Goal: Transaction & Acquisition: Purchase product/service

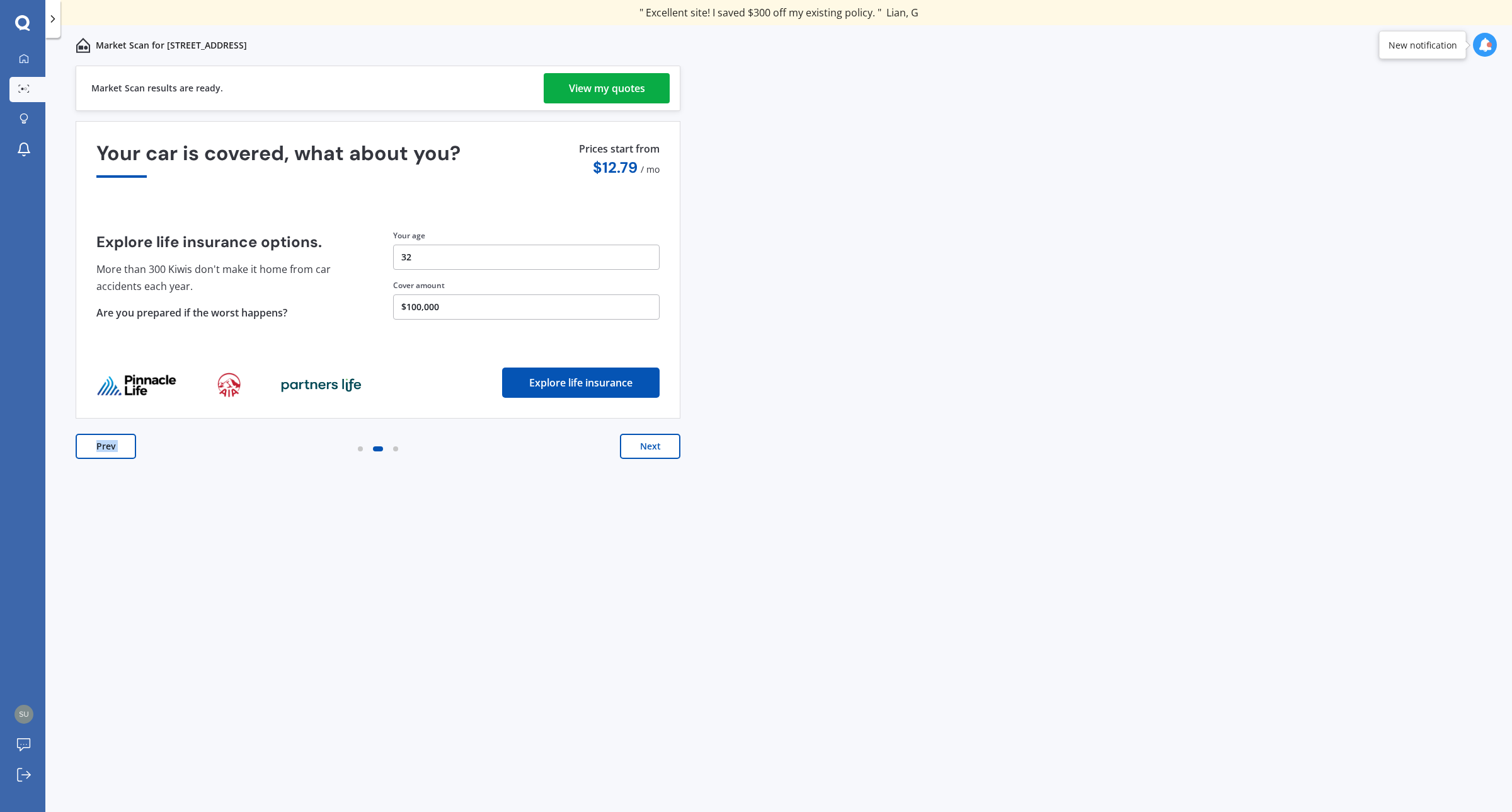
click at [128, 455] on button "Prev" at bounding box center [106, 446] width 60 height 25
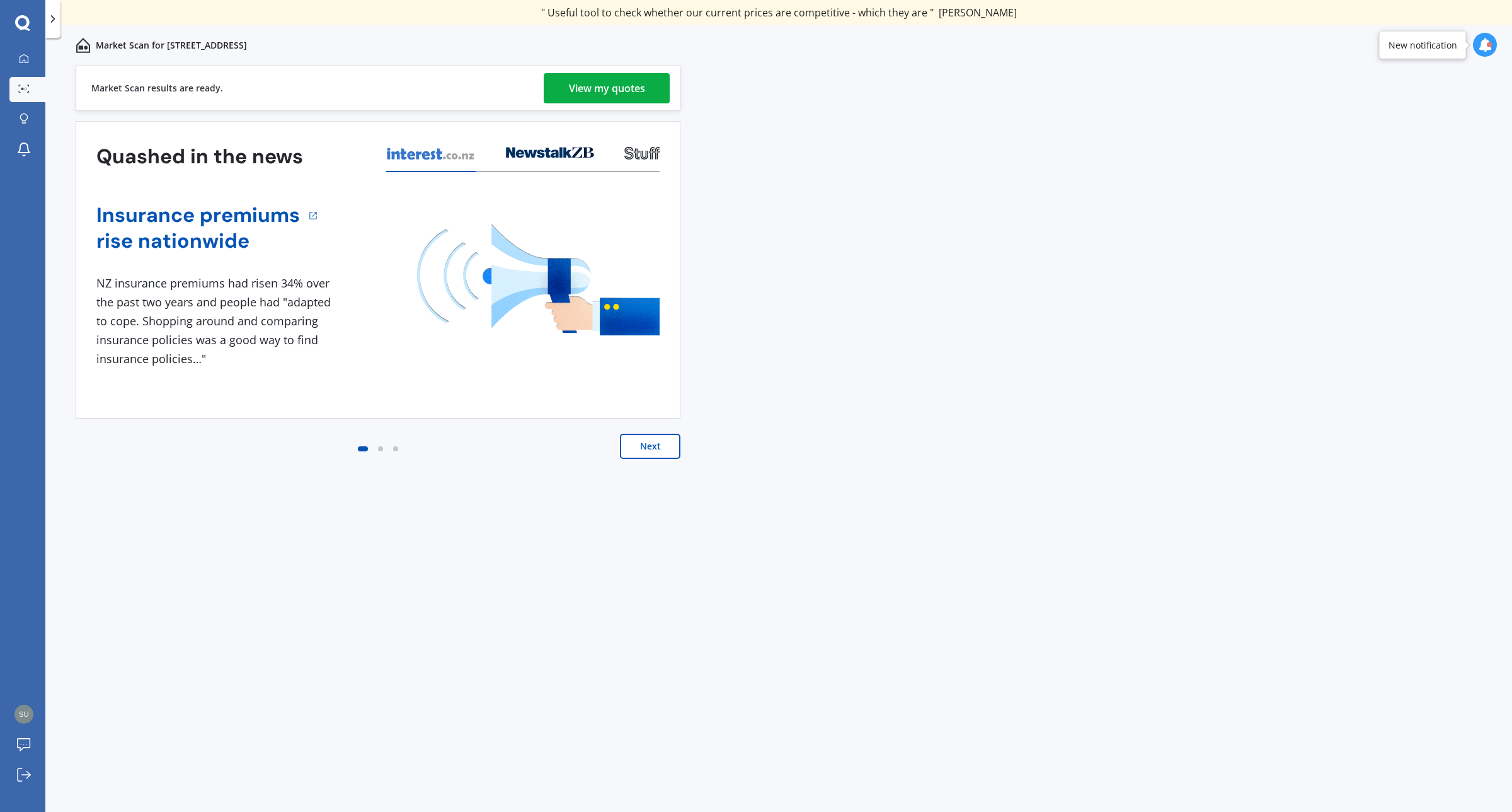
click at [596, 85] on div "View my quotes" at bounding box center [606, 88] width 76 height 30
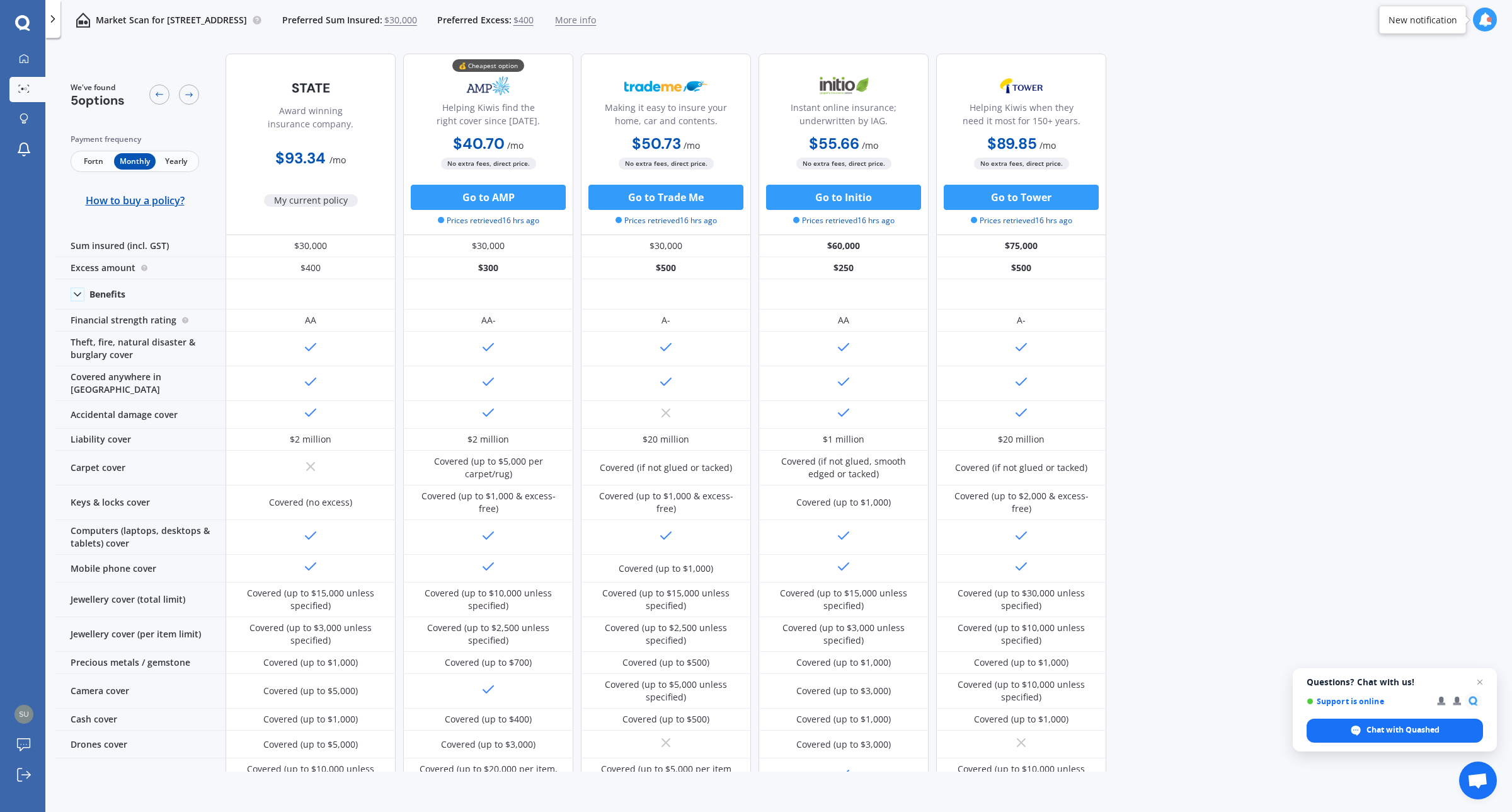
click at [596, 24] on span "More info" at bounding box center [575, 20] width 41 height 12
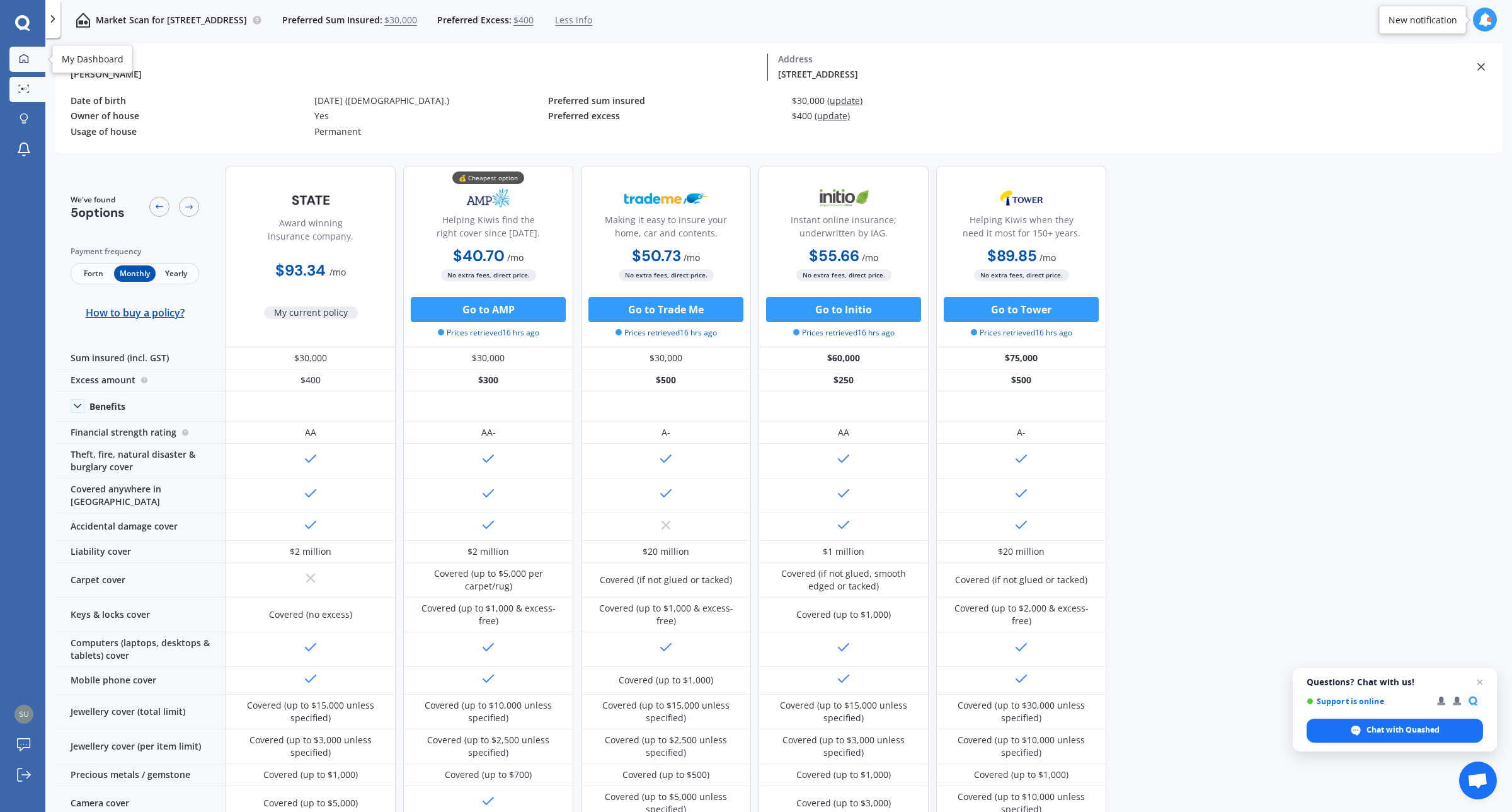
click at [22, 60] on icon at bounding box center [24, 59] width 10 height 10
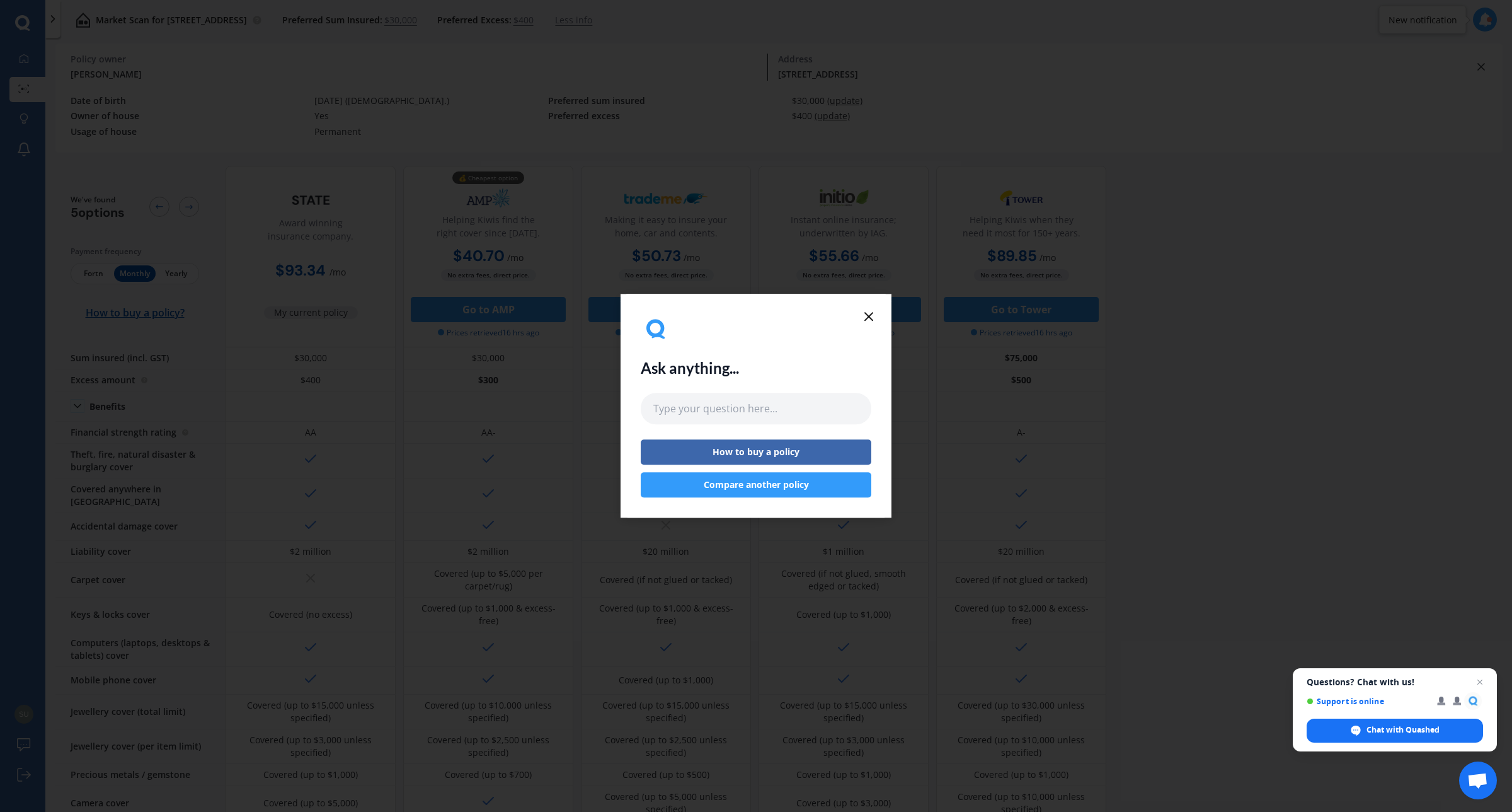
click at [871, 317] on icon at bounding box center [869, 316] width 16 height 16
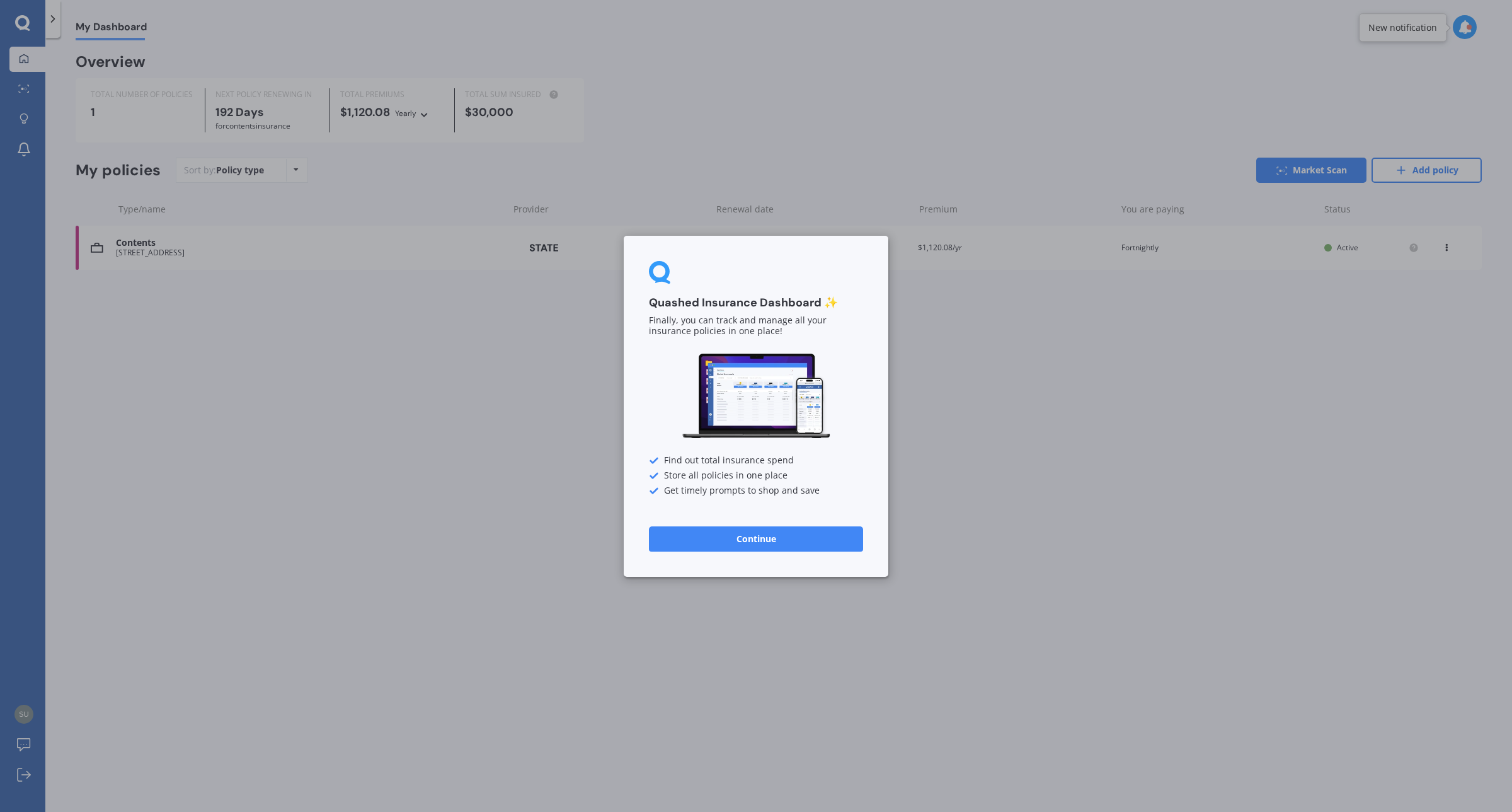
click at [479, 566] on div "Quashed Insurance Dashboard ✨ Finally, you can track and manage all your insura…" at bounding box center [756, 406] width 1512 height 812
click at [729, 560] on div "Quashed Insurance Dashboard ✨ Finally, you can track and manage all your insura…" at bounding box center [756, 406] width 264 height 341
click at [745, 545] on button "Continue" at bounding box center [756, 538] width 215 height 25
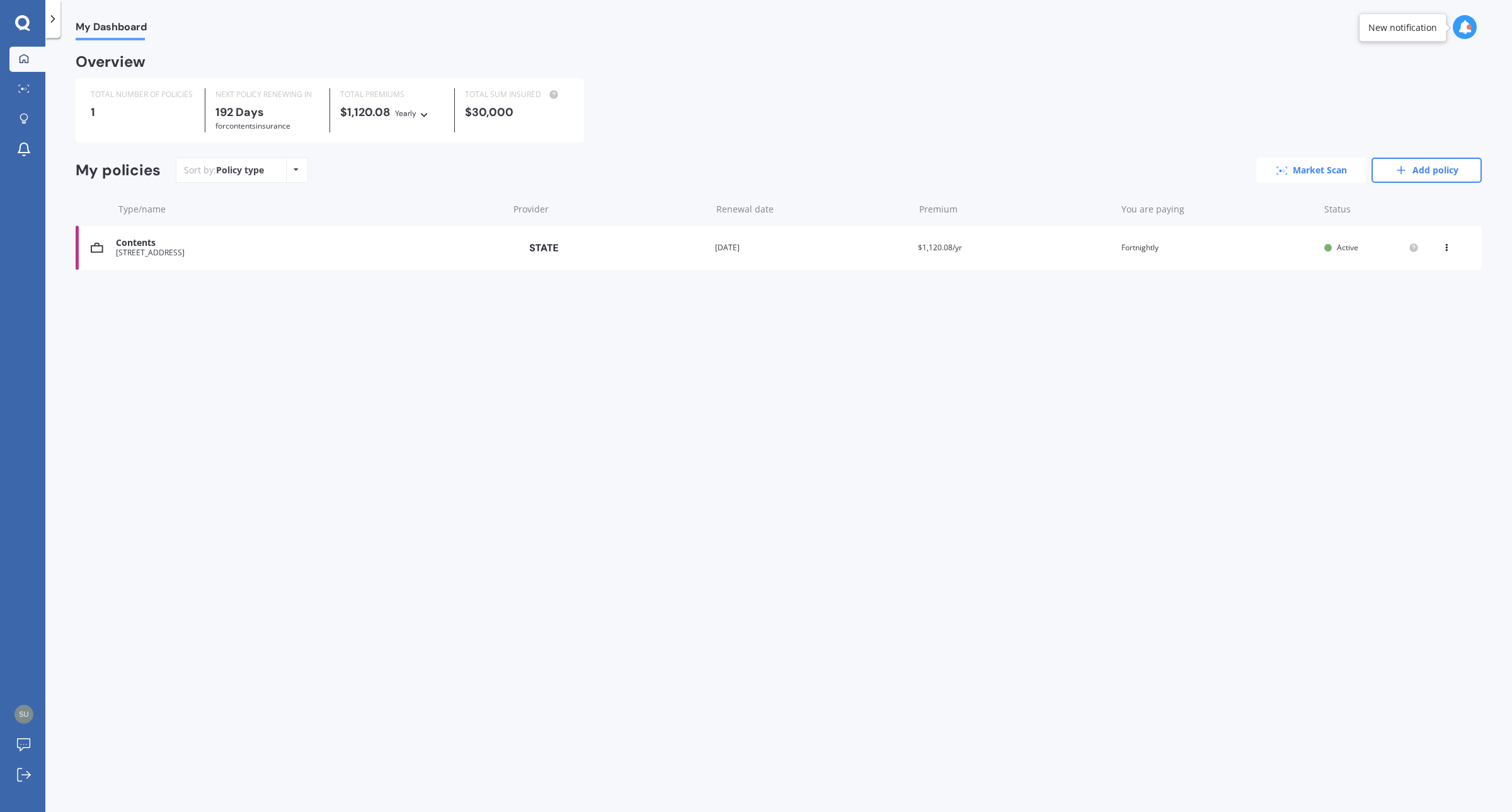
click at [1328, 173] on link "Market Scan" at bounding box center [1311, 170] width 110 height 25
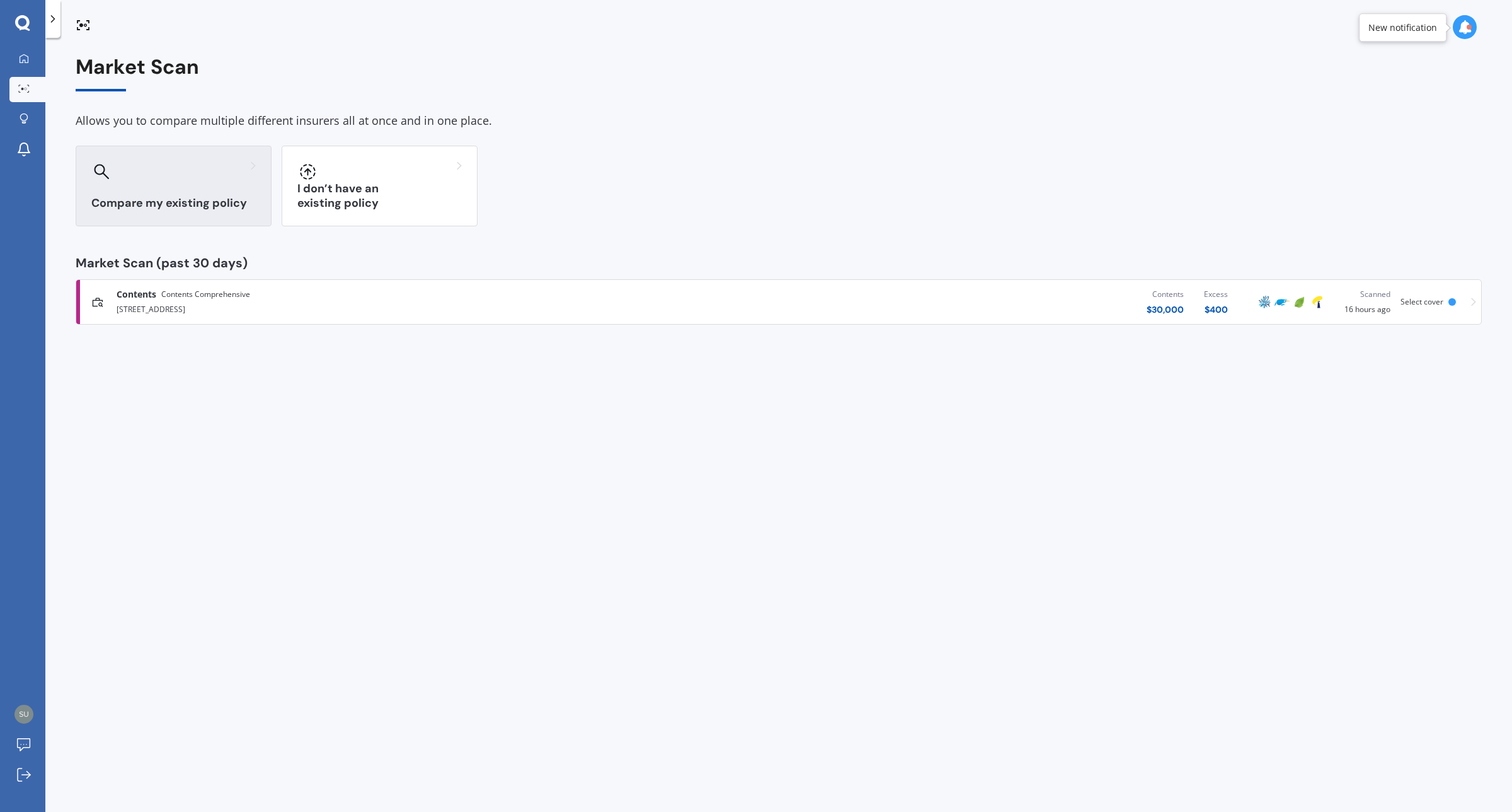
click at [244, 178] on div at bounding box center [174, 171] width 165 height 20
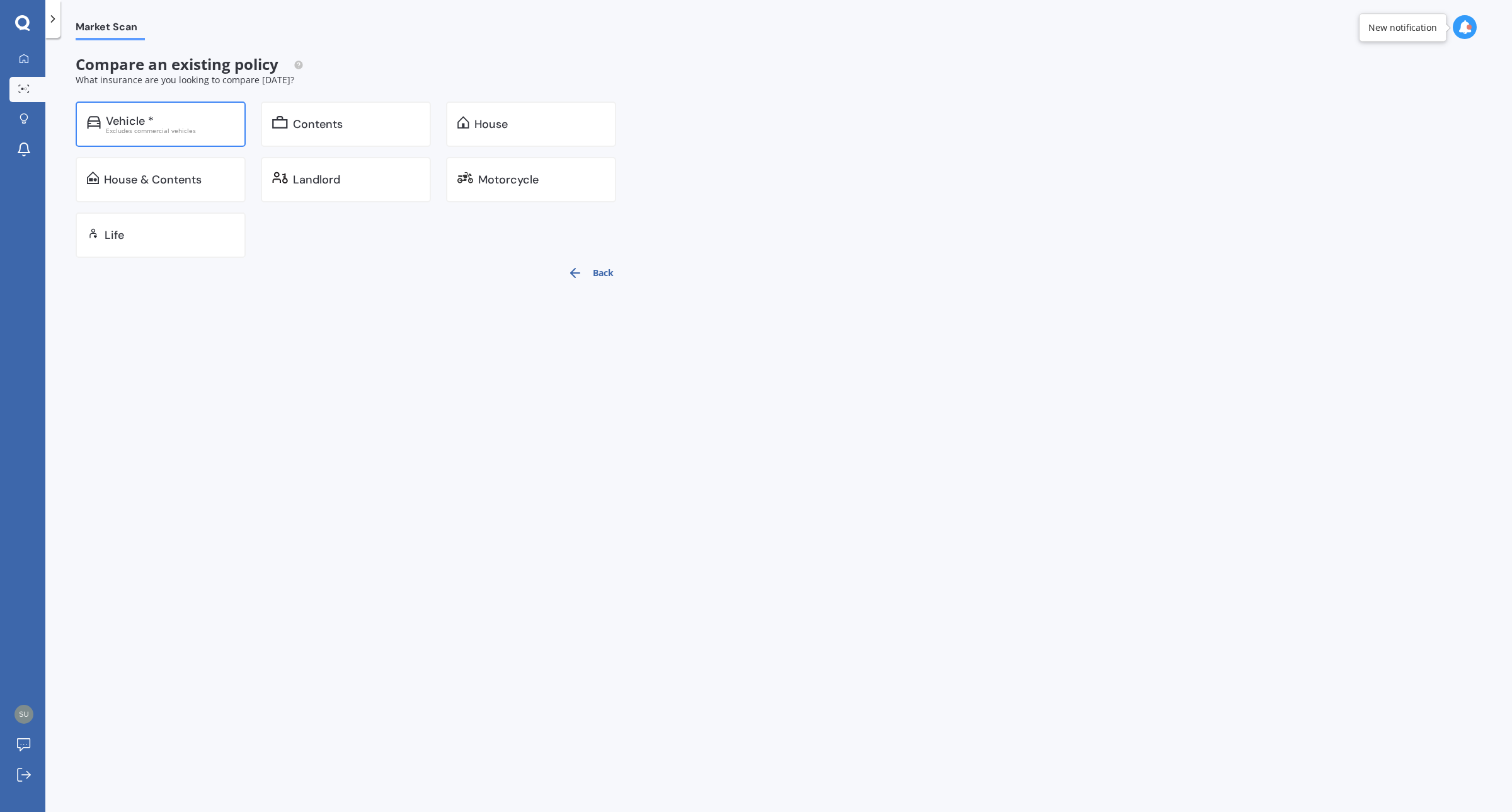
click at [198, 120] on div "Vehicle *" at bounding box center [171, 121] width 129 height 12
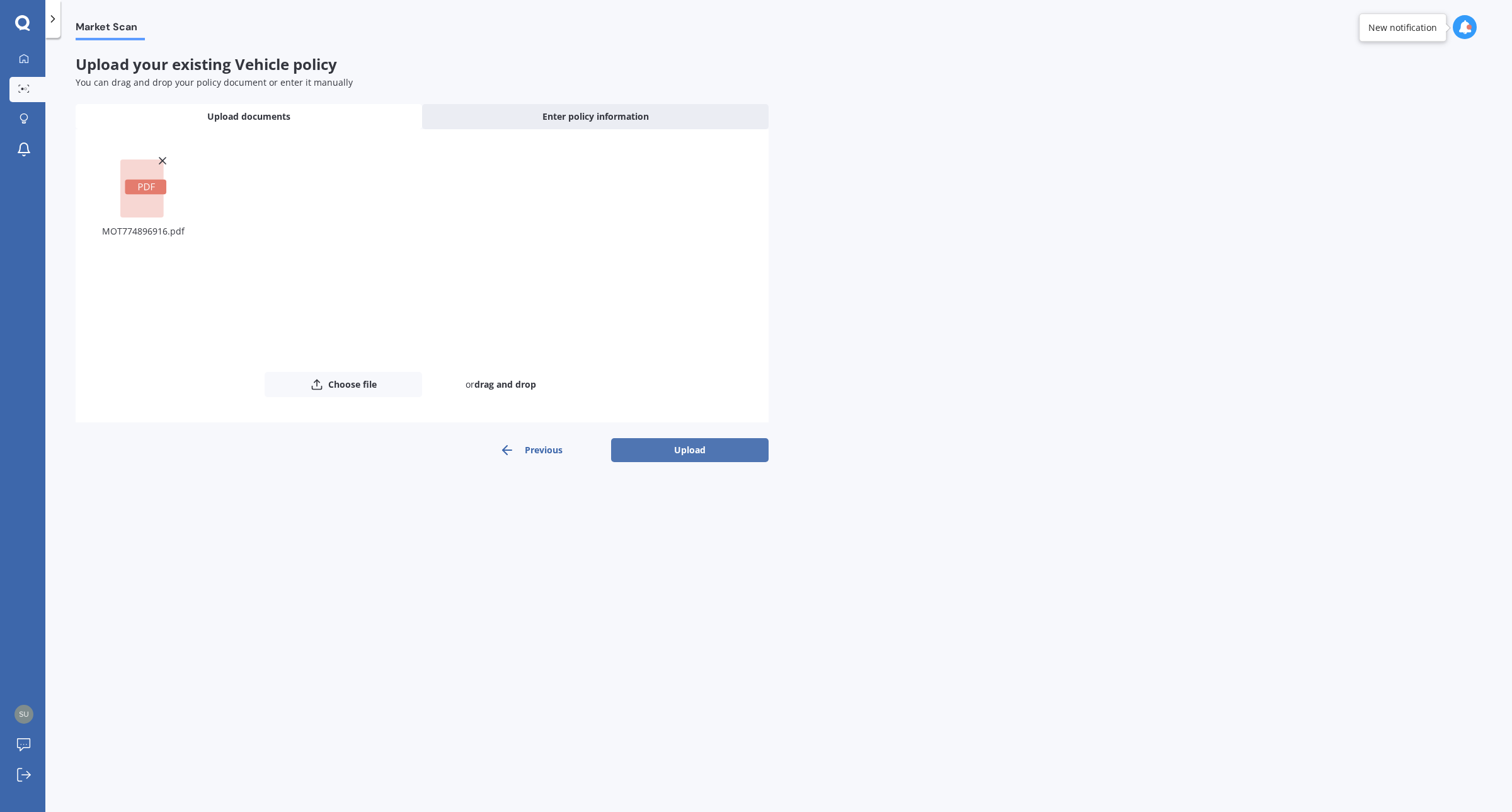
click at [685, 458] on button "Upload" at bounding box center [689, 450] width 157 height 24
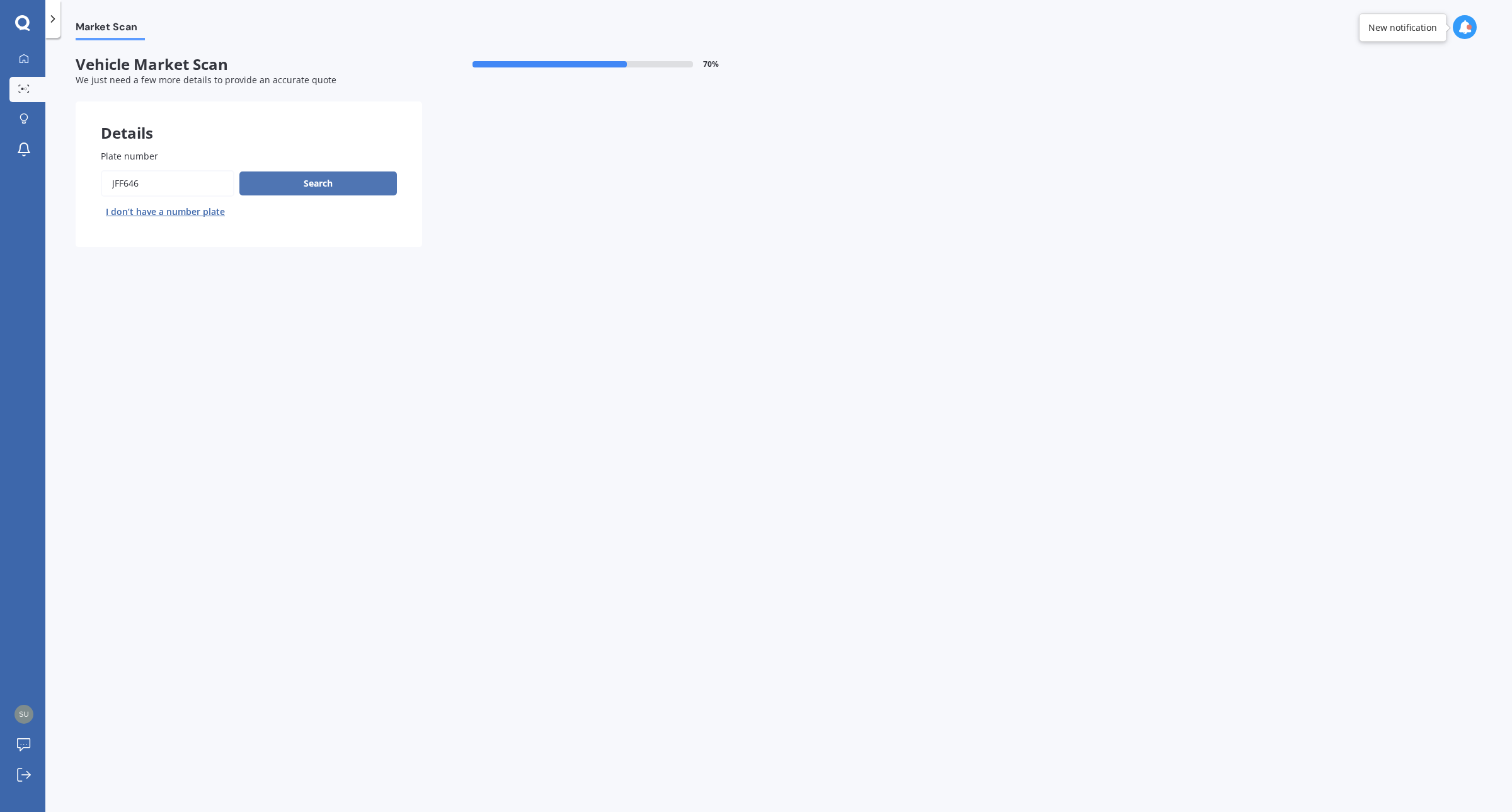
click at [341, 186] on button "Search" at bounding box center [317, 183] width 157 height 24
select select "HYUNDAI"
select select "[GEOGRAPHIC_DATA]"
select select "09"
select select "01"
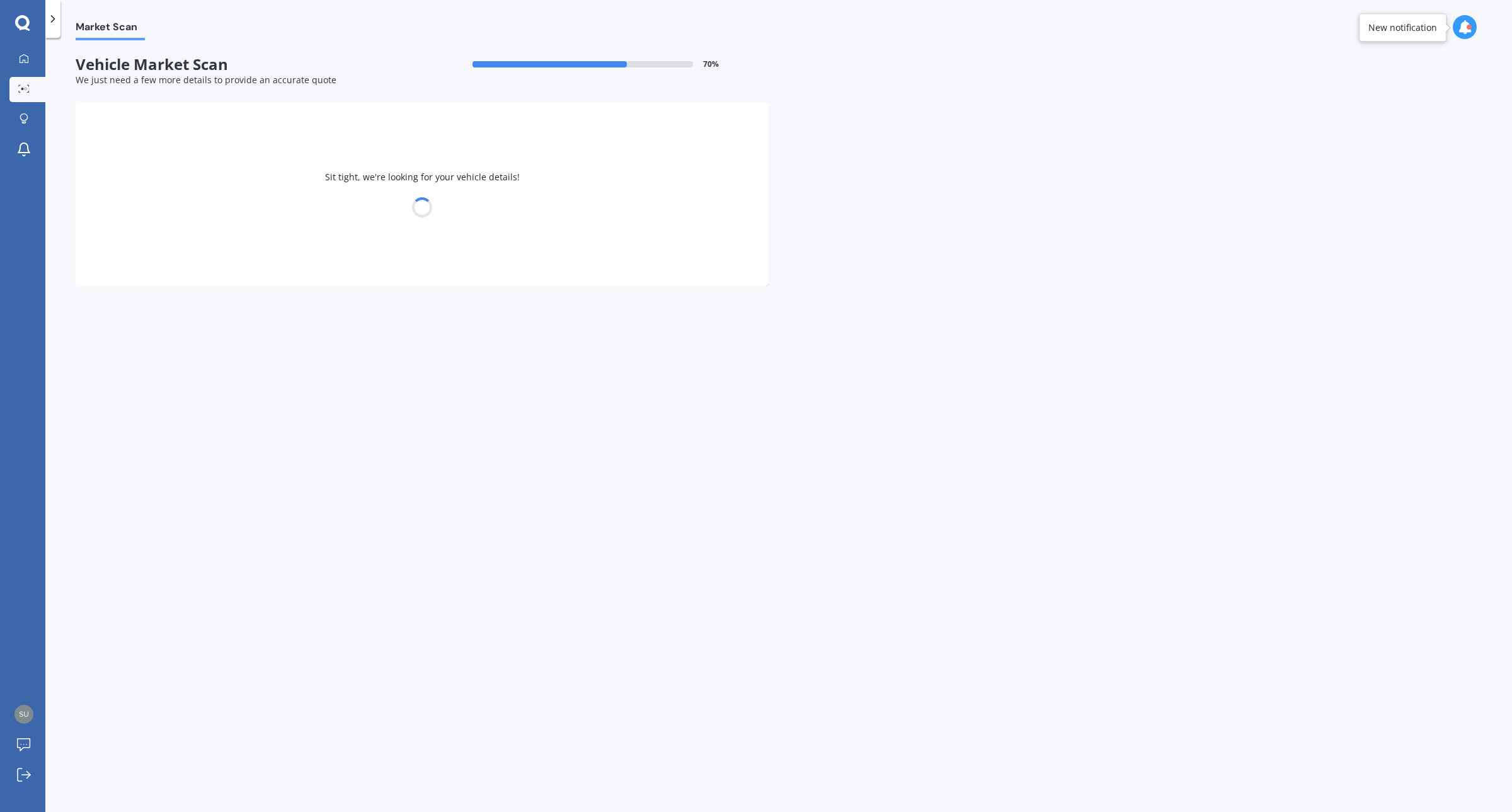
select select "1993"
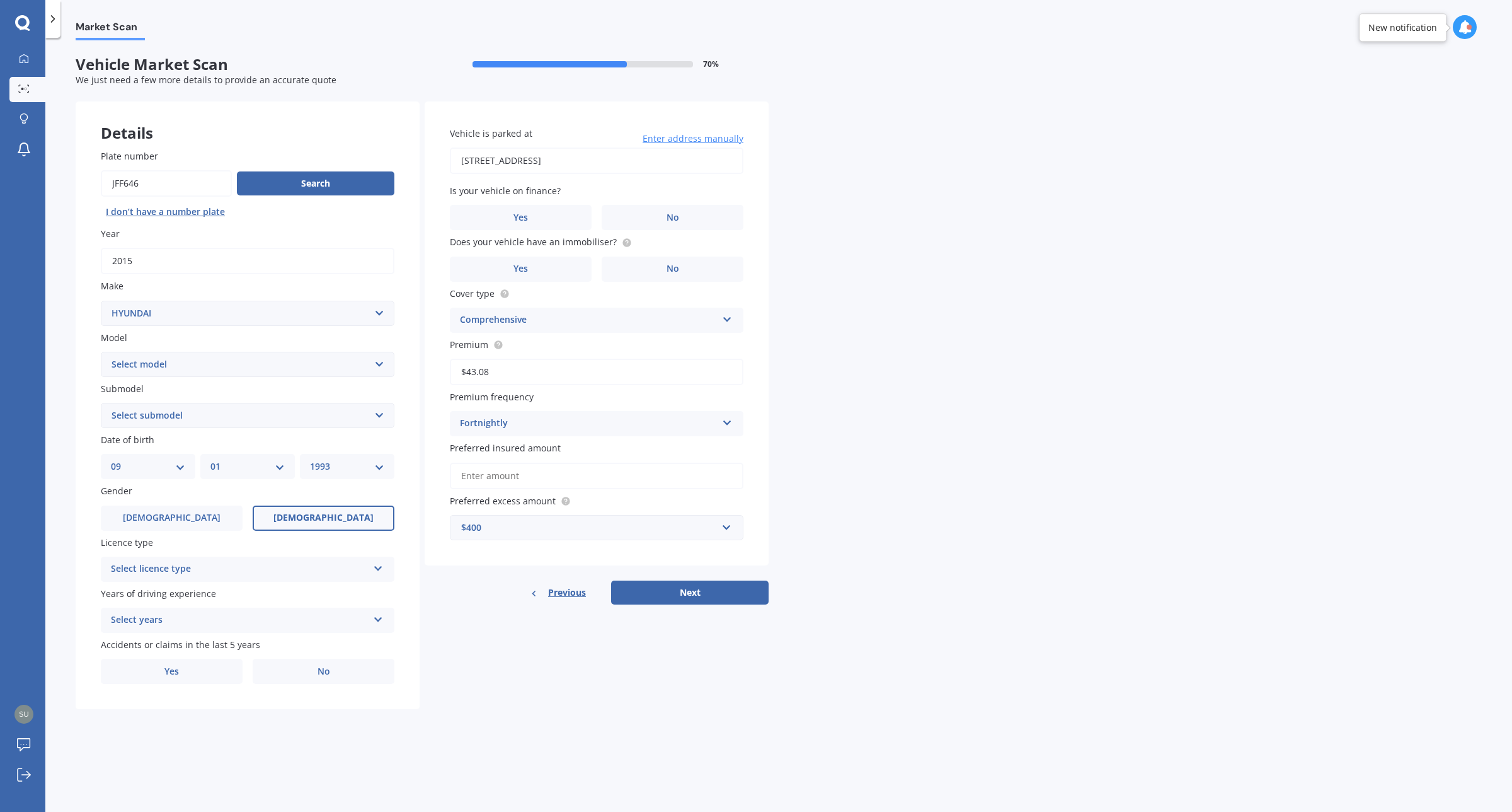
click at [237, 408] on select "Select submodel 2.2 4WD CRDi Elite Turbo Diesel A5 2.2 4WD CRDi Turbo Diesel A5…" at bounding box center [248, 415] width 294 height 25
click at [360, 569] on div "Select licence type" at bounding box center [239, 569] width 257 height 16
click at [203, 593] on div "NZ Full" at bounding box center [247, 593] width 292 height 23
click at [197, 621] on div "Select years" at bounding box center [239, 620] width 257 height 16
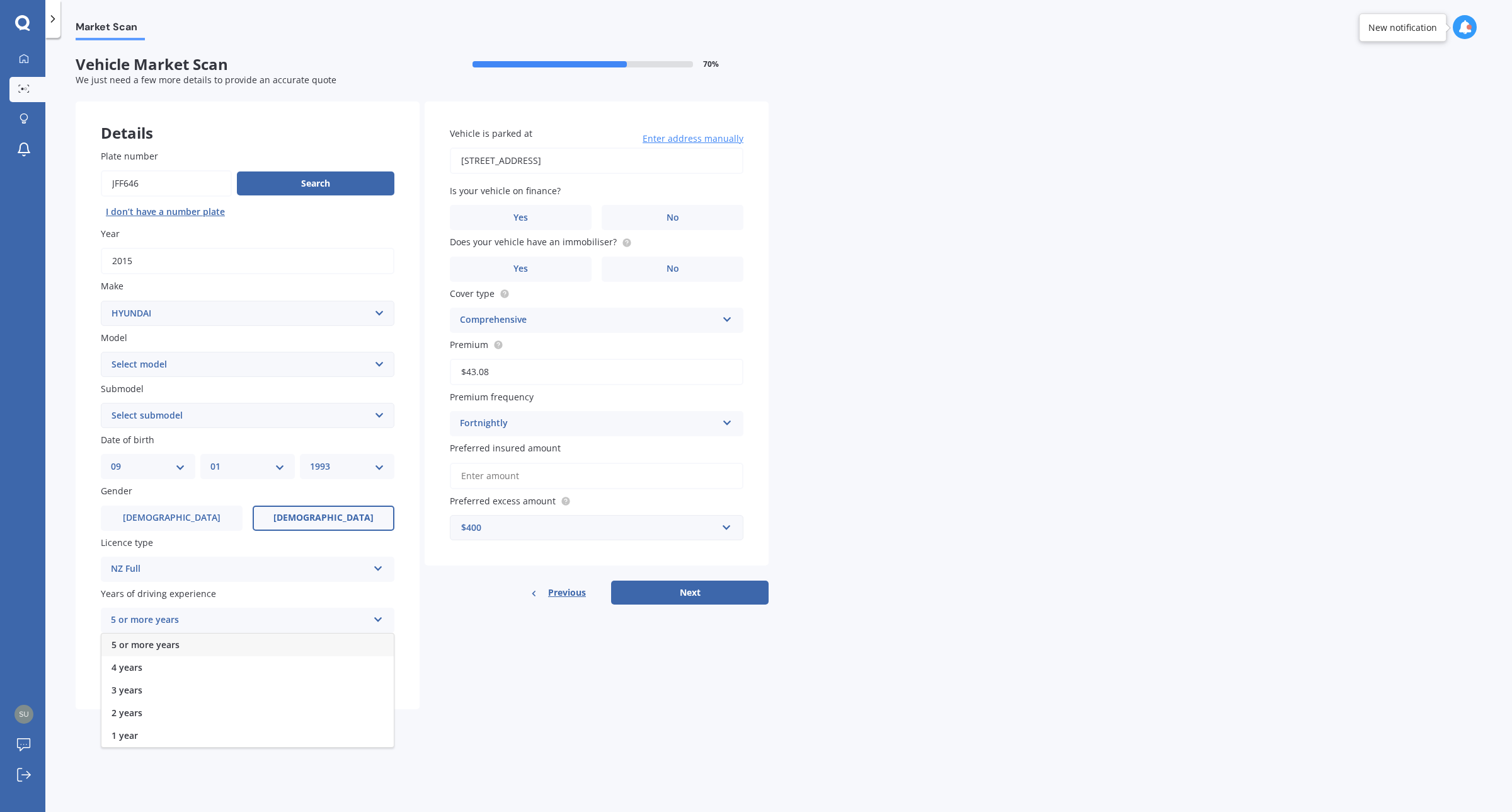
click at [184, 644] on div "5 or more years" at bounding box center [247, 645] width 292 height 23
click at [303, 672] on label "No" at bounding box center [324, 671] width 142 height 25
click at [0, 0] on input "No" at bounding box center [0, 0] width 0 height 0
click at [692, 212] on label "No" at bounding box center [672, 217] width 142 height 25
click at [0, 0] on input "No" at bounding box center [0, 0] width 0 height 0
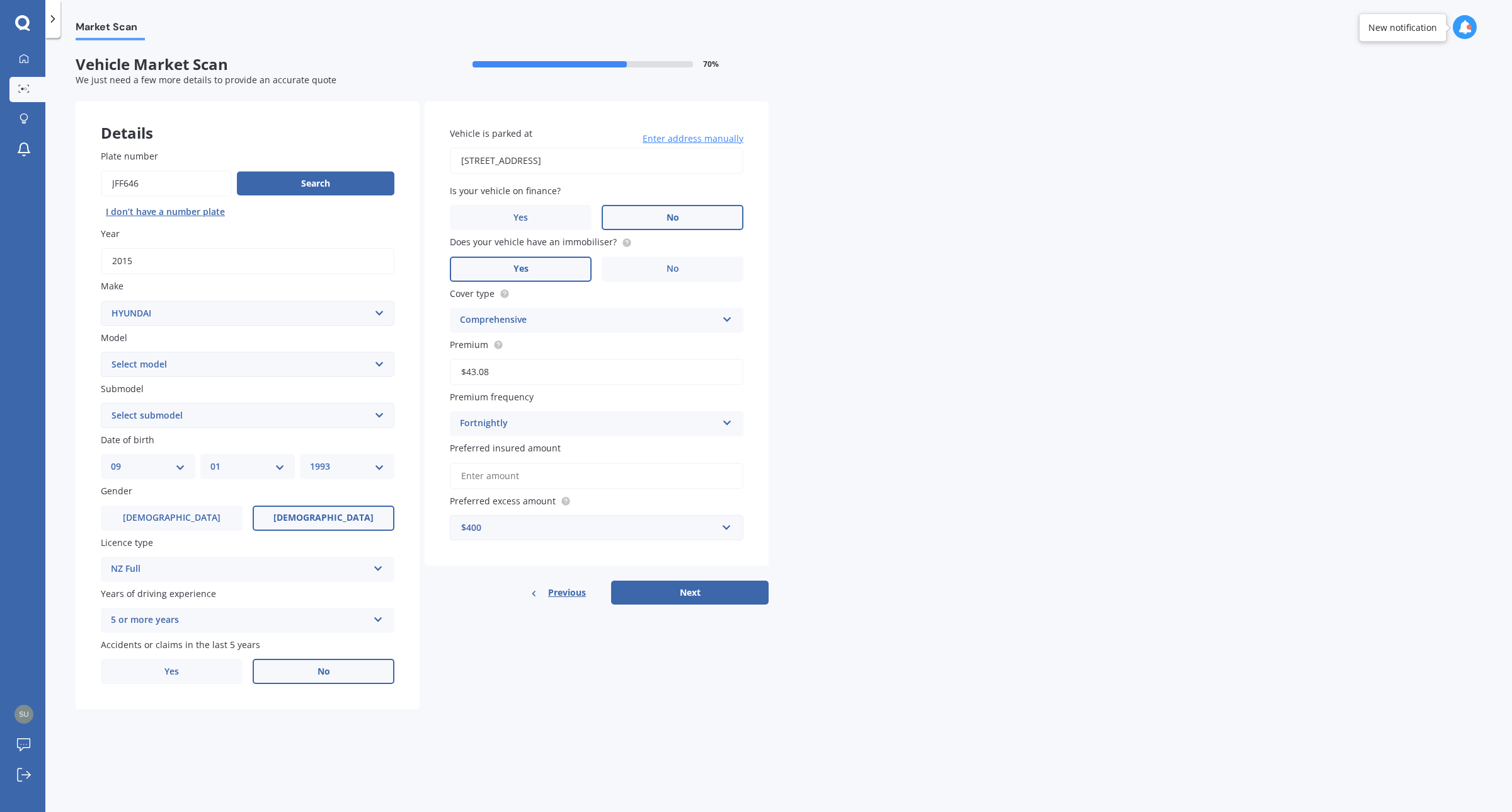
click at [517, 260] on label "Yes" at bounding box center [521, 268] width 142 height 25
click at [0, 0] on input "Yes" at bounding box center [0, 0] width 0 height 0
click at [615, 474] on input "Preferred insured amount" at bounding box center [596, 476] width 294 height 26
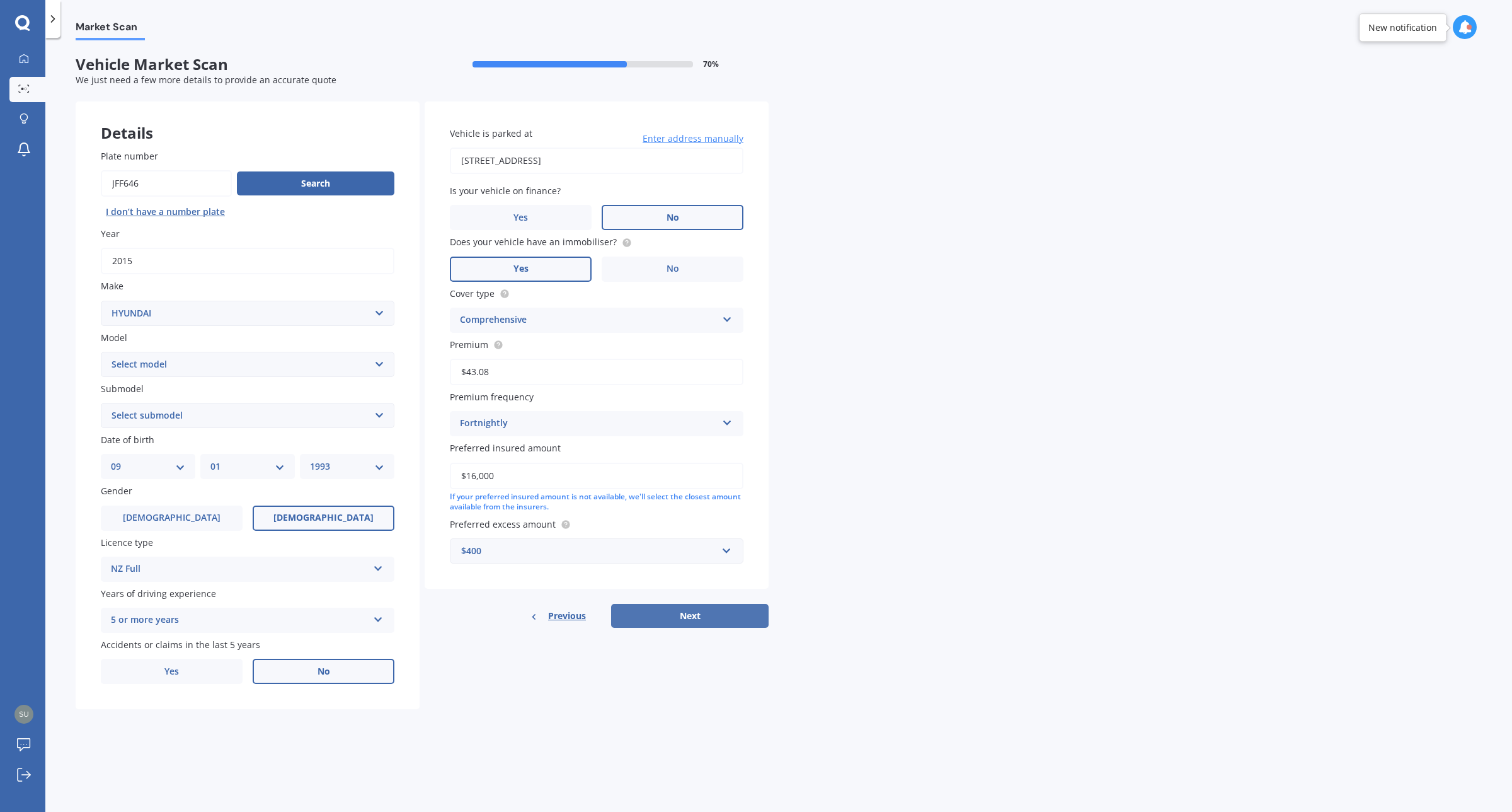
type input "$16,000"
click at [715, 608] on button "Next" at bounding box center [689, 615] width 157 height 24
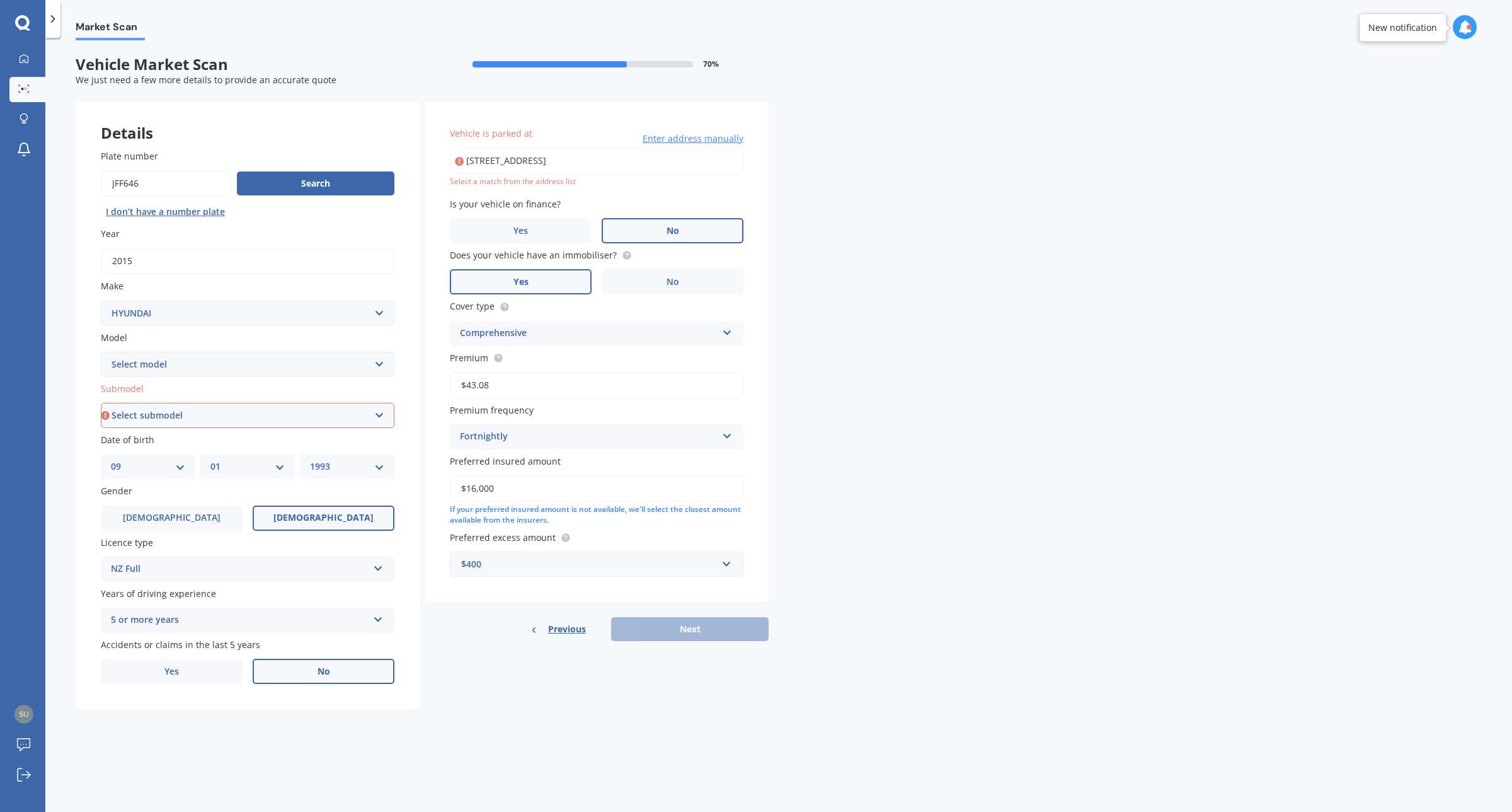
click at [689, 166] on input "[STREET_ADDRESS]" at bounding box center [596, 161] width 294 height 26
drag, startPoint x: 689, startPoint y: 166, endPoint x: 454, endPoint y: 162, distance: 235.0
click at [454, 162] on input "[STREET_ADDRESS]" at bounding box center [596, 161] width 294 height 26
type input "[STREET_ADDRESS]"
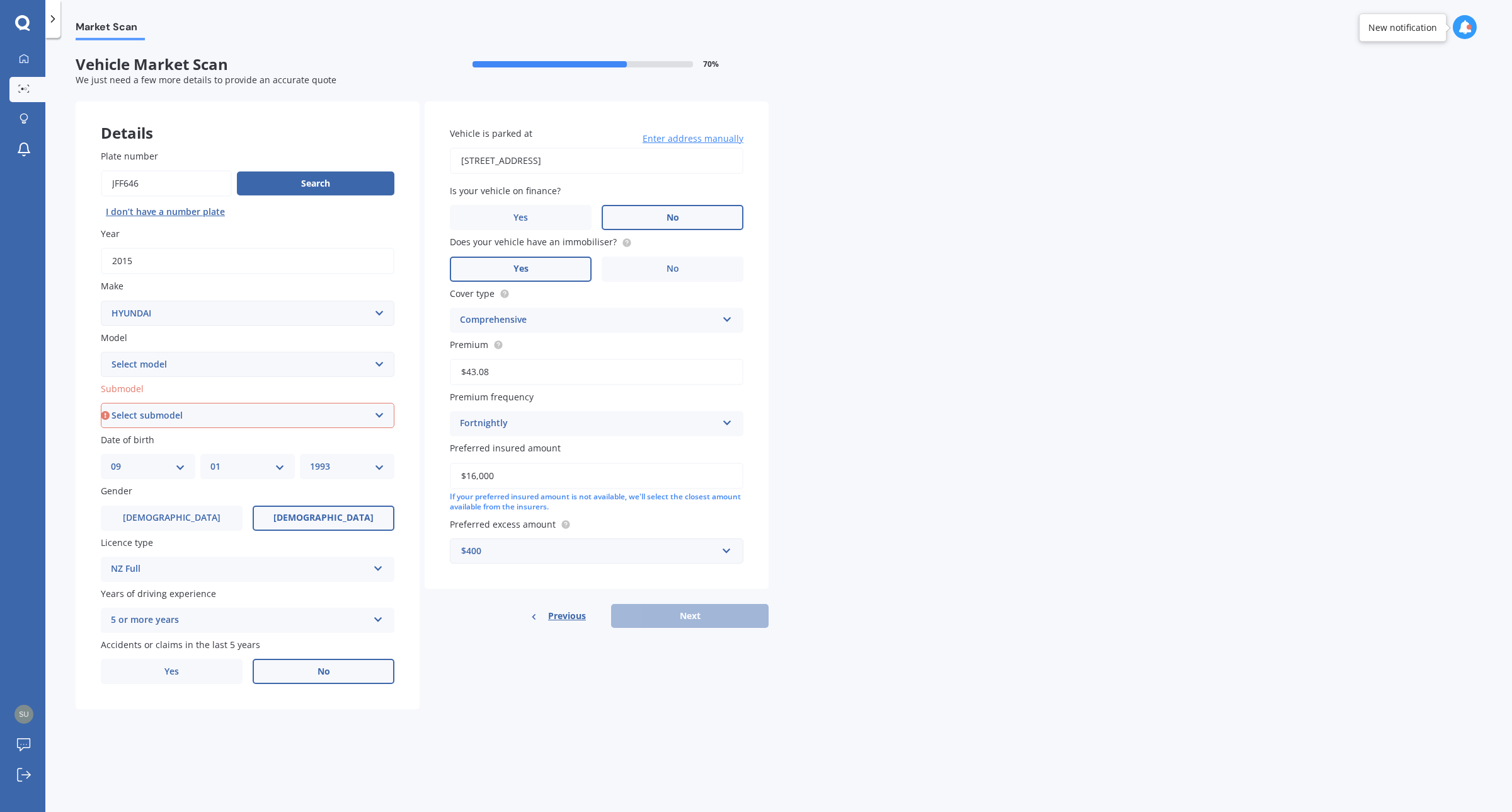
click at [663, 637] on div "Details Plate number Search I don’t have a number plate Year [DATE] Make Select…" at bounding box center [422, 405] width 693 height 608
click at [152, 414] on select "Select submodel 2.2 4WD CRDi Elite Turbo Diesel A5 2.2 4WD CRDi Turbo Diesel A5…" at bounding box center [248, 415] width 294 height 25
select select "3.3 V6 2WD ELITE PETROL A5"
click at [101, 402] on select "Select submodel 2.2 4WD CRDi Elite Turbo Diesel A5 2.2 4WD CRDi Turbo Diesel A5…" at bounding box center [248, 415] width 294 height 25
click at [735, 612] on button "Next" at bounding box center [689, 615] width 157 height 24
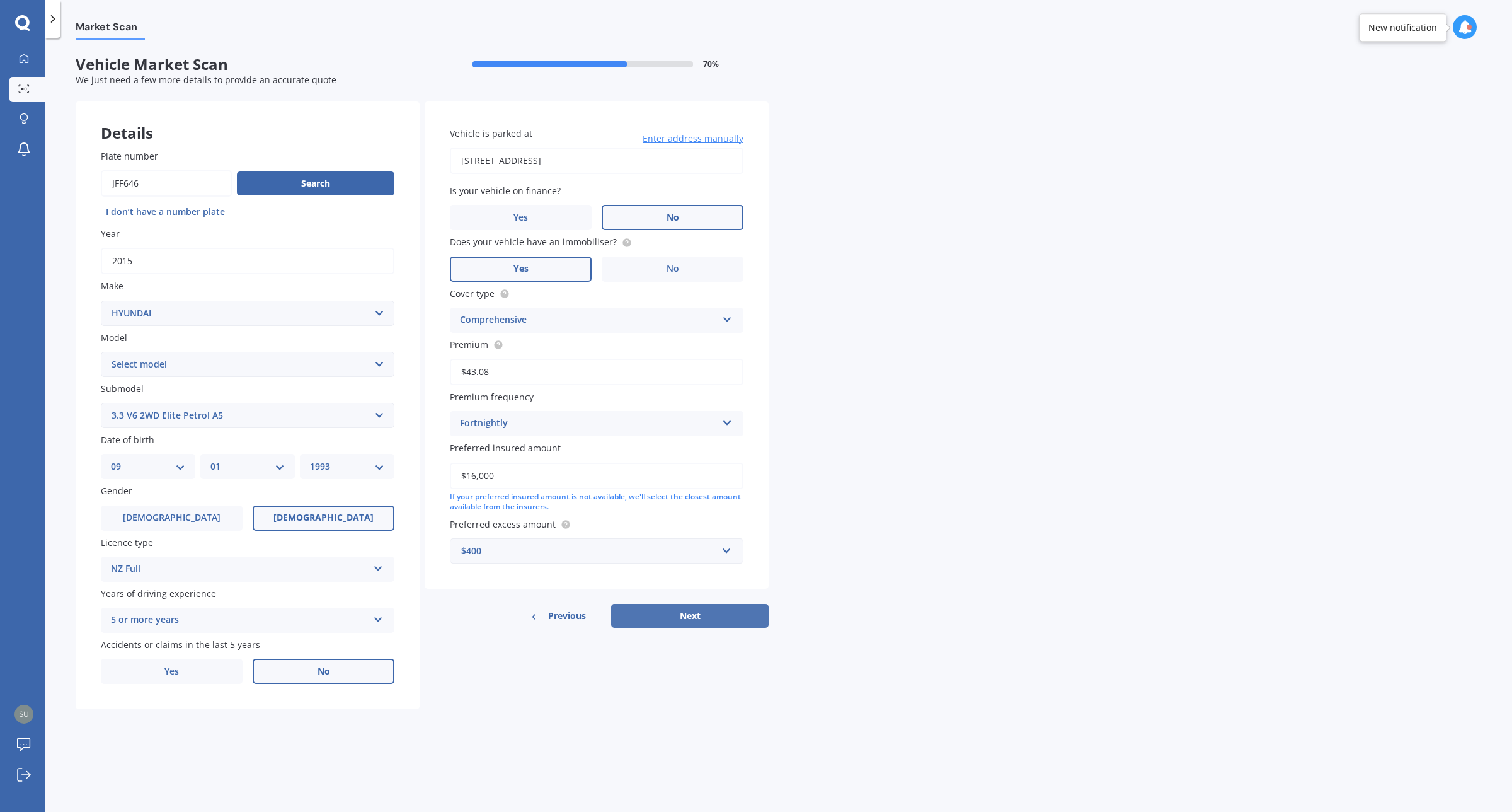
select select "09"
select select "01"
select select "1993"
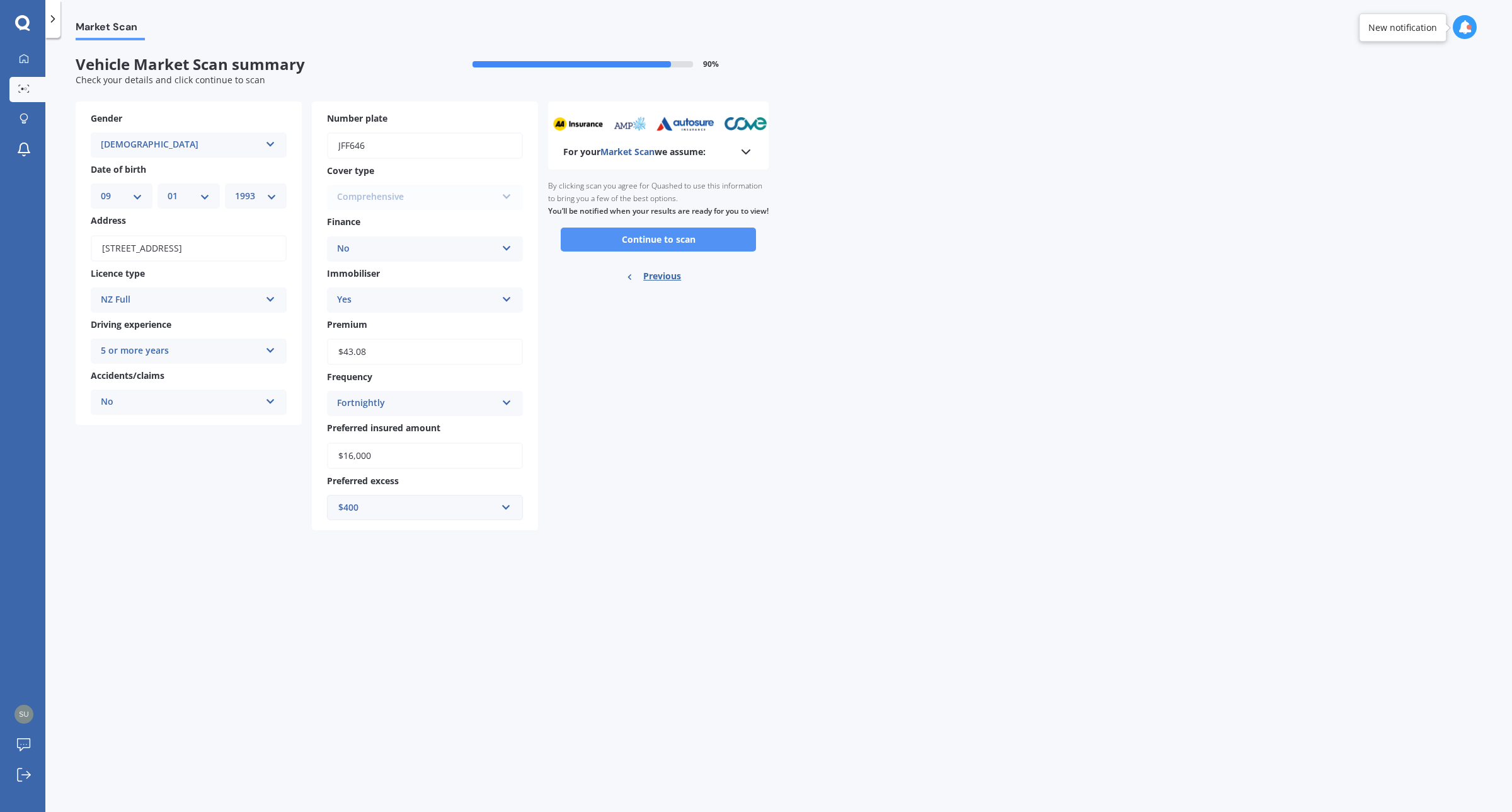
click at [725, 251] on button "Continue to scan" at bounding box center [658, 239] width 195 height 24
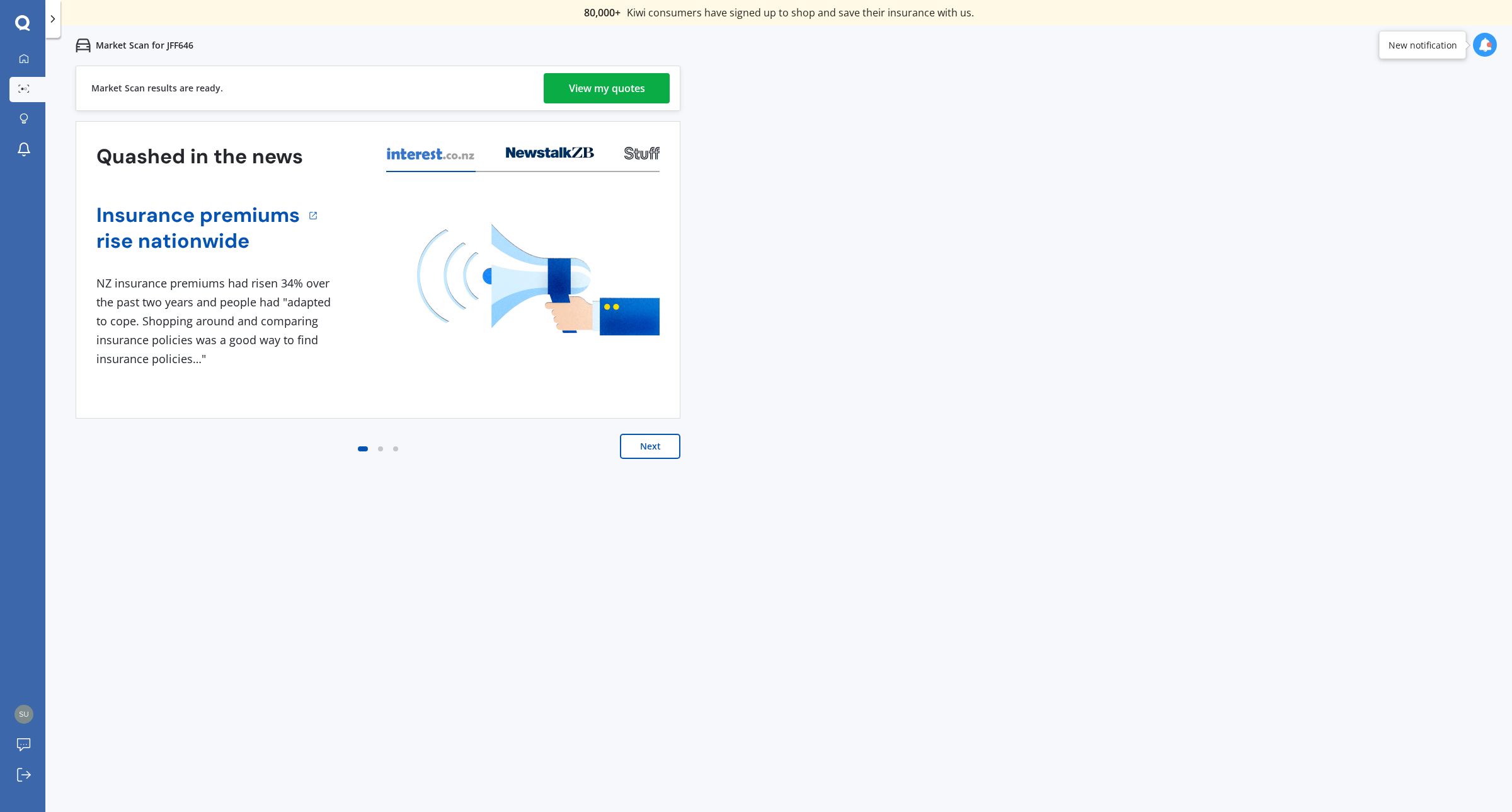
click at [635, 73] on div "View my quotes" at bounding box center [606, 88] width 76 height 30
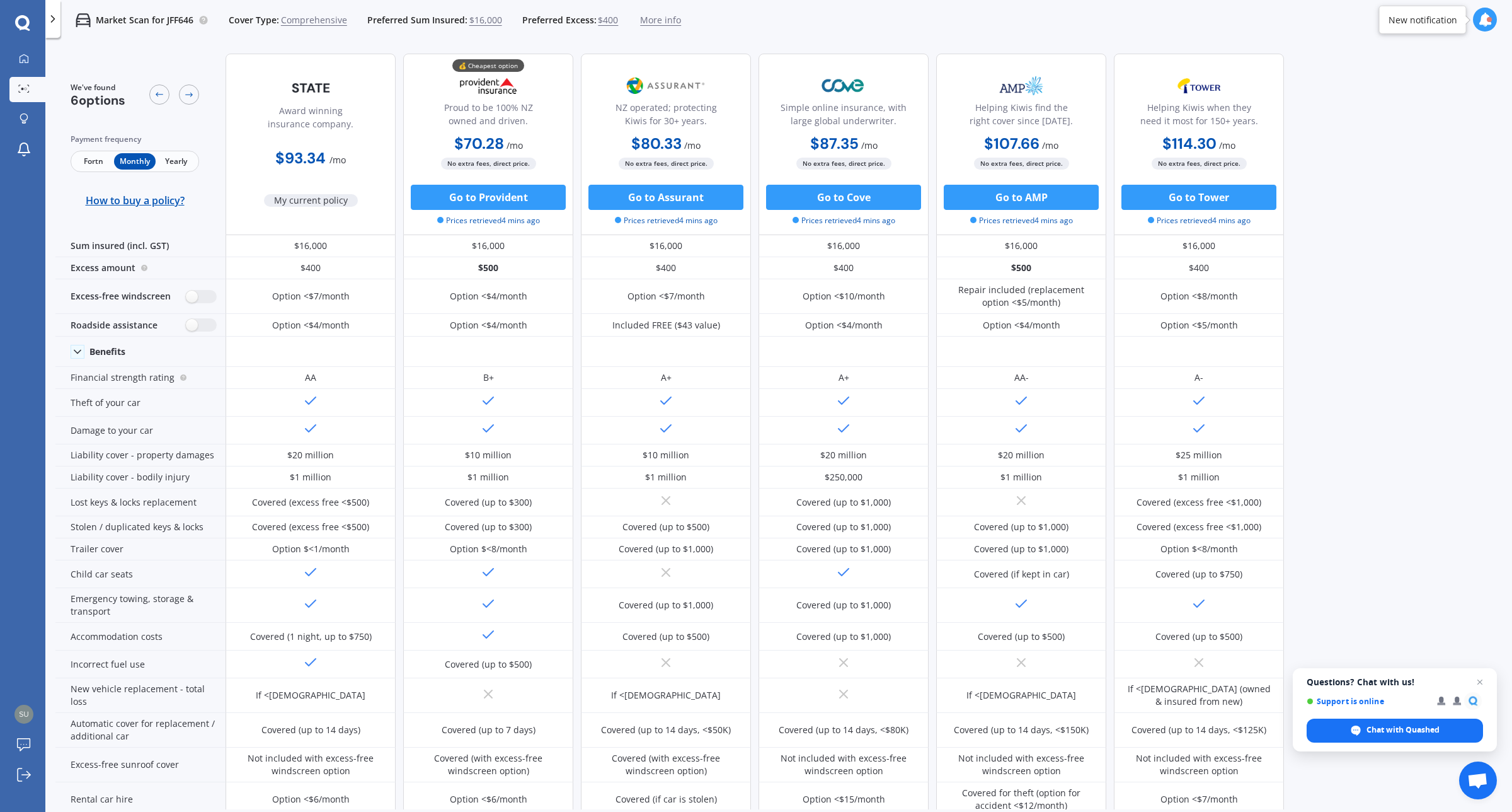
click at [100, 162] on span "Fortn" at bounding box center [94, 162] width 41 height 16
